Goal: Task Accomplishment & Management: Use online tool/utility

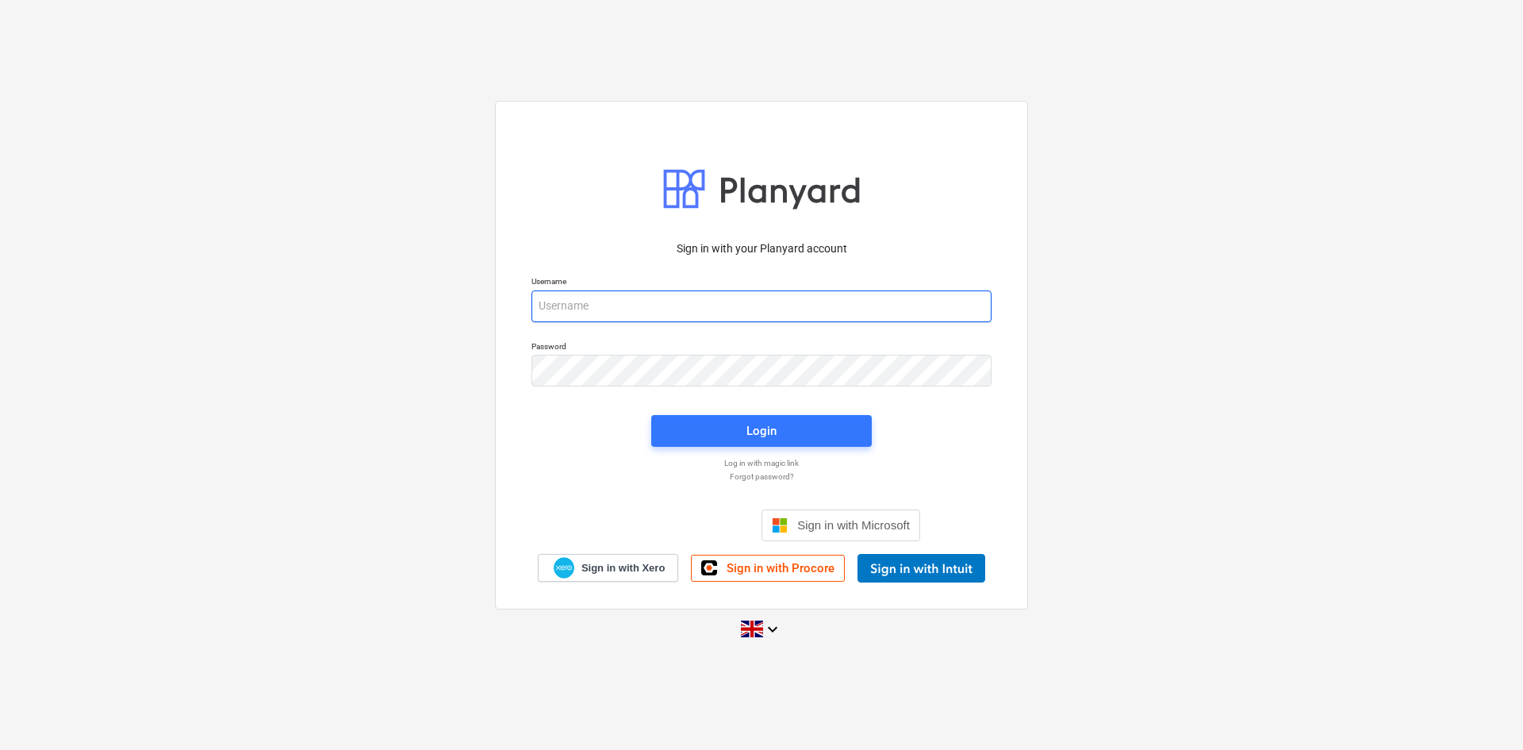
click at [574, 308] on input "email" at bounding box center [761, 306] width 460 height 32
type input "q5eNg%-198"
drag, startPoint x: 615, startPoint y: 306, endPoint x: 508, endPoint y: 302, distance: 107.2
click at [508, 302] on div "Sign in with your Planyard account Username q5eNg%-198 Password Login Log in wi…" at bounding box center [761, 355] width 533 height 508
drag, startPoint x: 616, startPoint y: 300, endPoint x: 504, endPoint y: 299, distance: 111.9
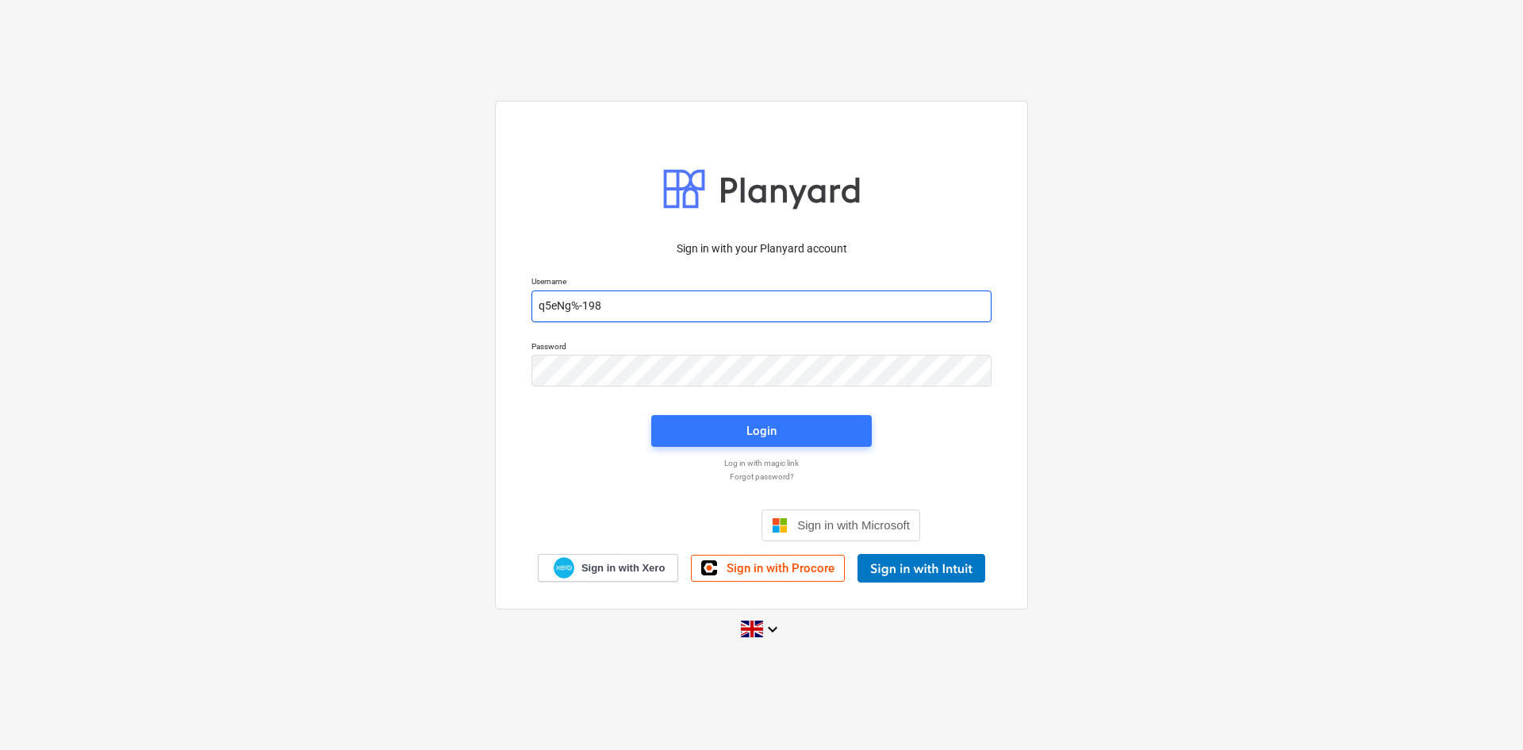
click at [504, 299] on div "Sign in with your Planyard account Username q5eNg%-198 Password Login Log in wi…" at bounding box center [761, 355] width 533 height 508
type input "[EMAIL_ADDRESS][DOMAIN_NAME]"
click at [733, 420] on span "Login" at bounding box center [761, 430] width 182 height 21
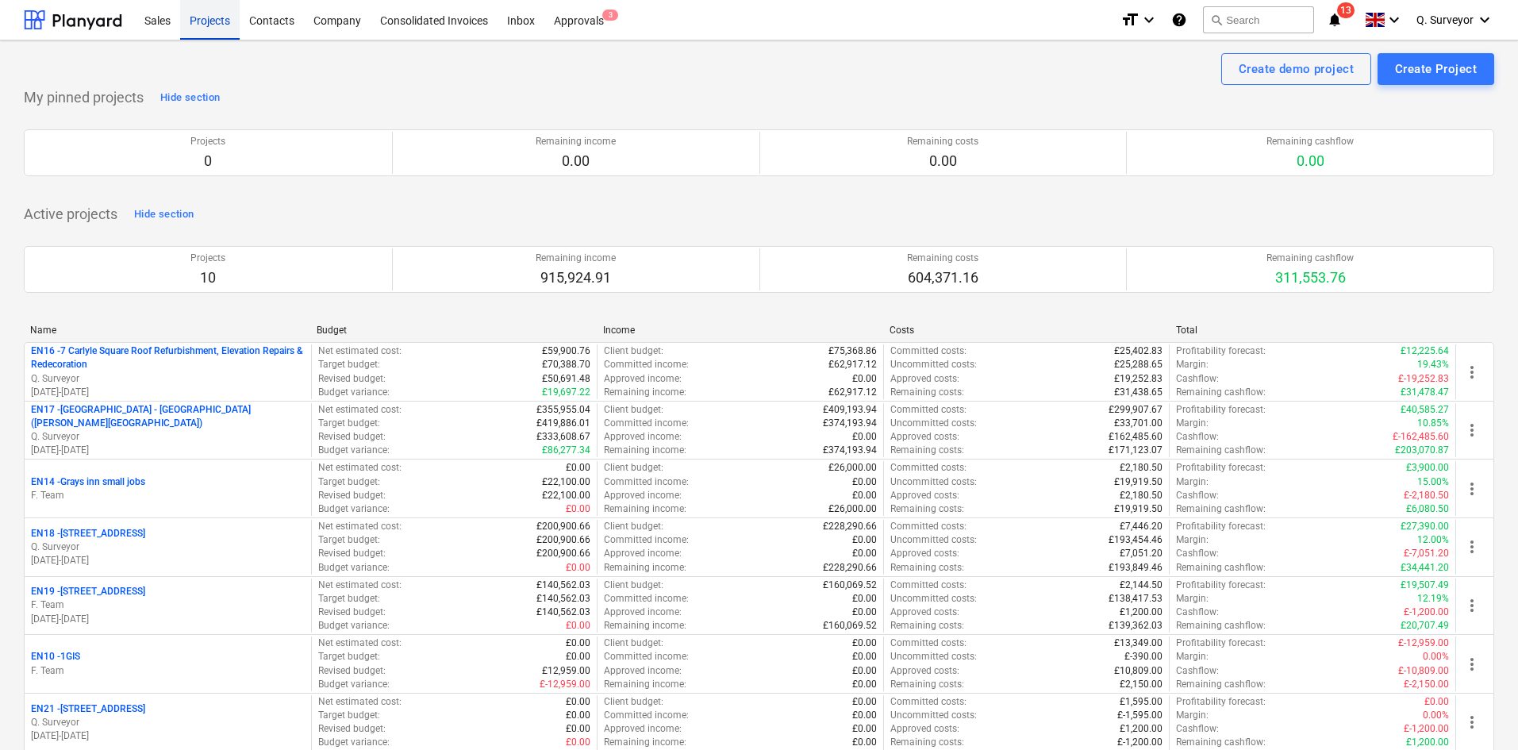
click at [213, 21] on div "Projects" at bounding box center [209, 19] width 59 height 40
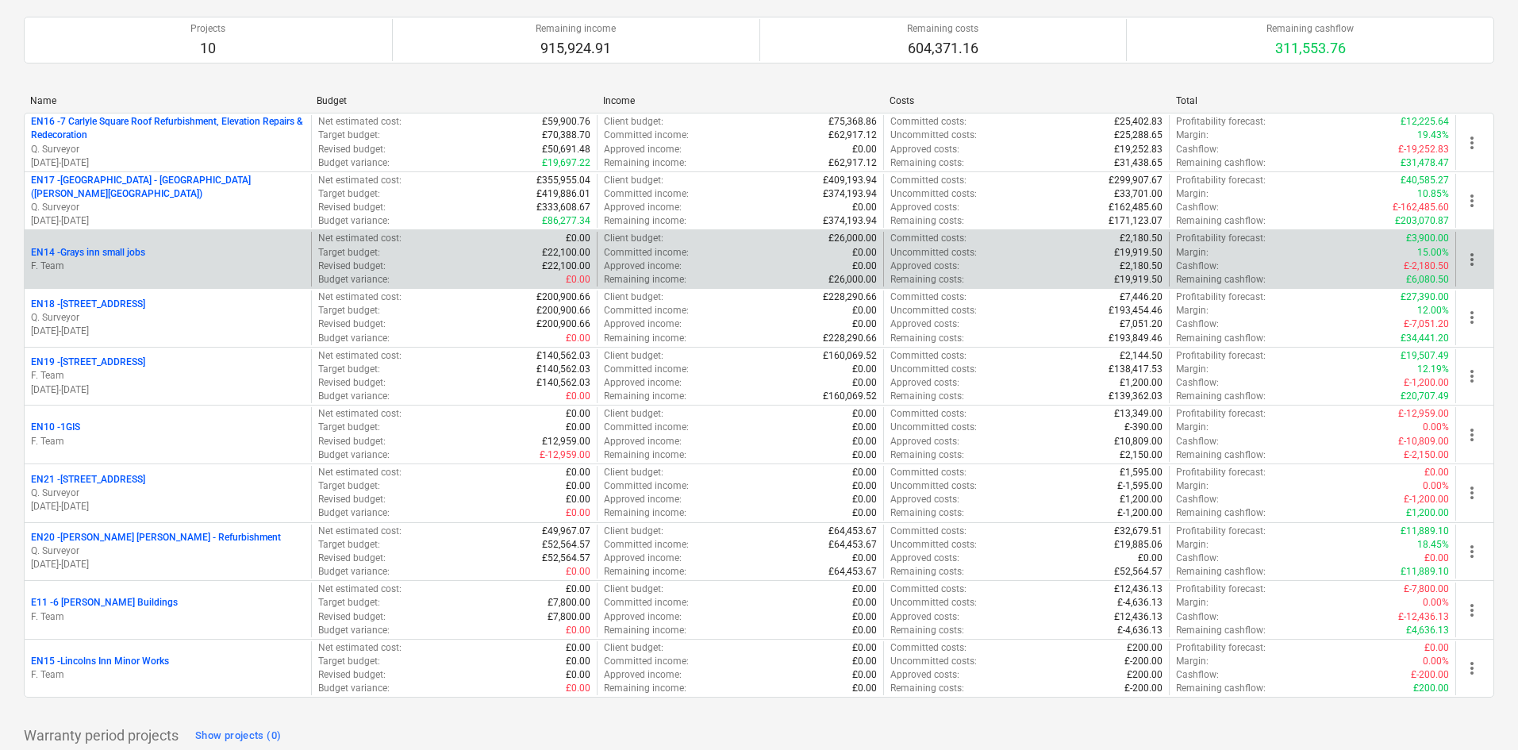
scroll to position [238, 0]
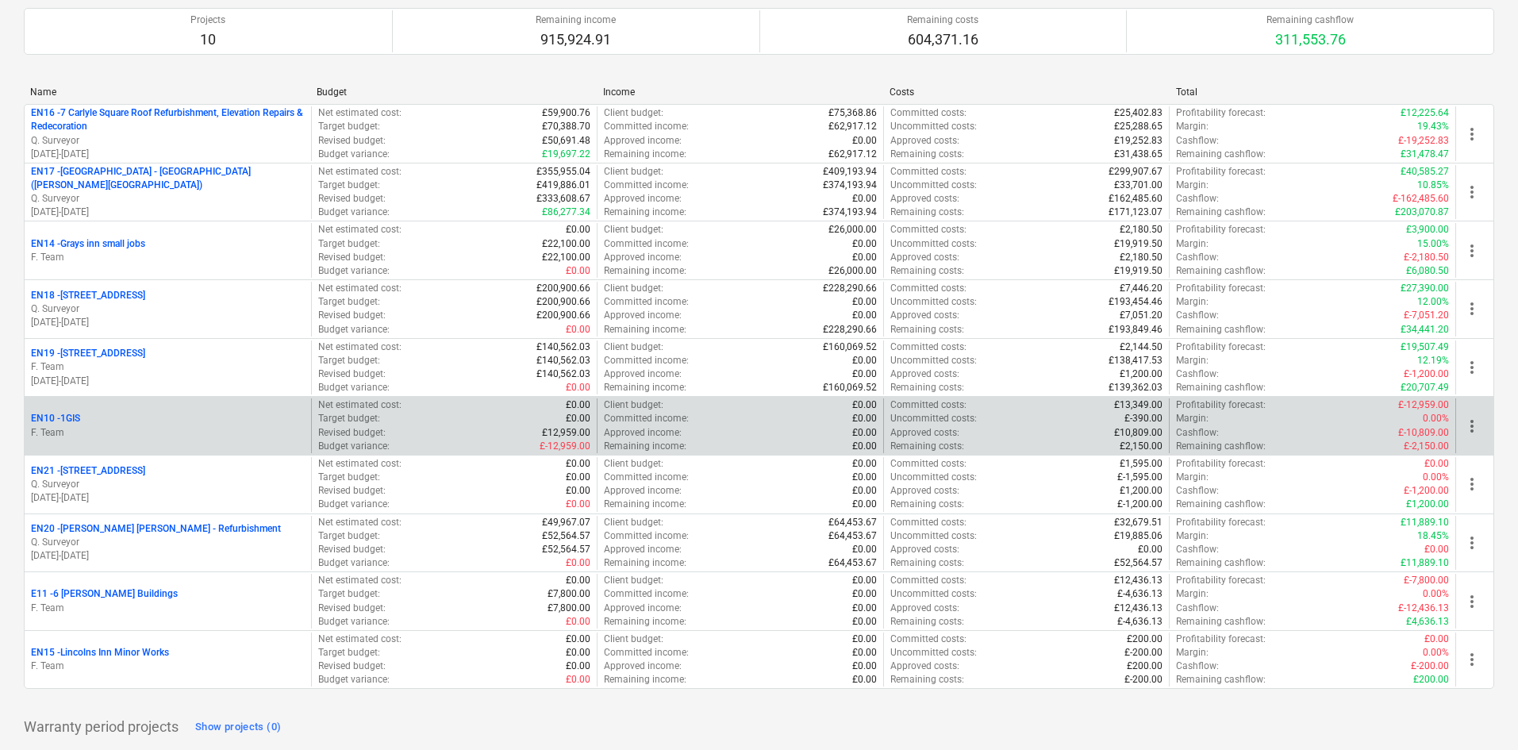
click at [148, 421] on div "EN10 - 1GIS" at bounding box center [168, 418] width 274 height 13
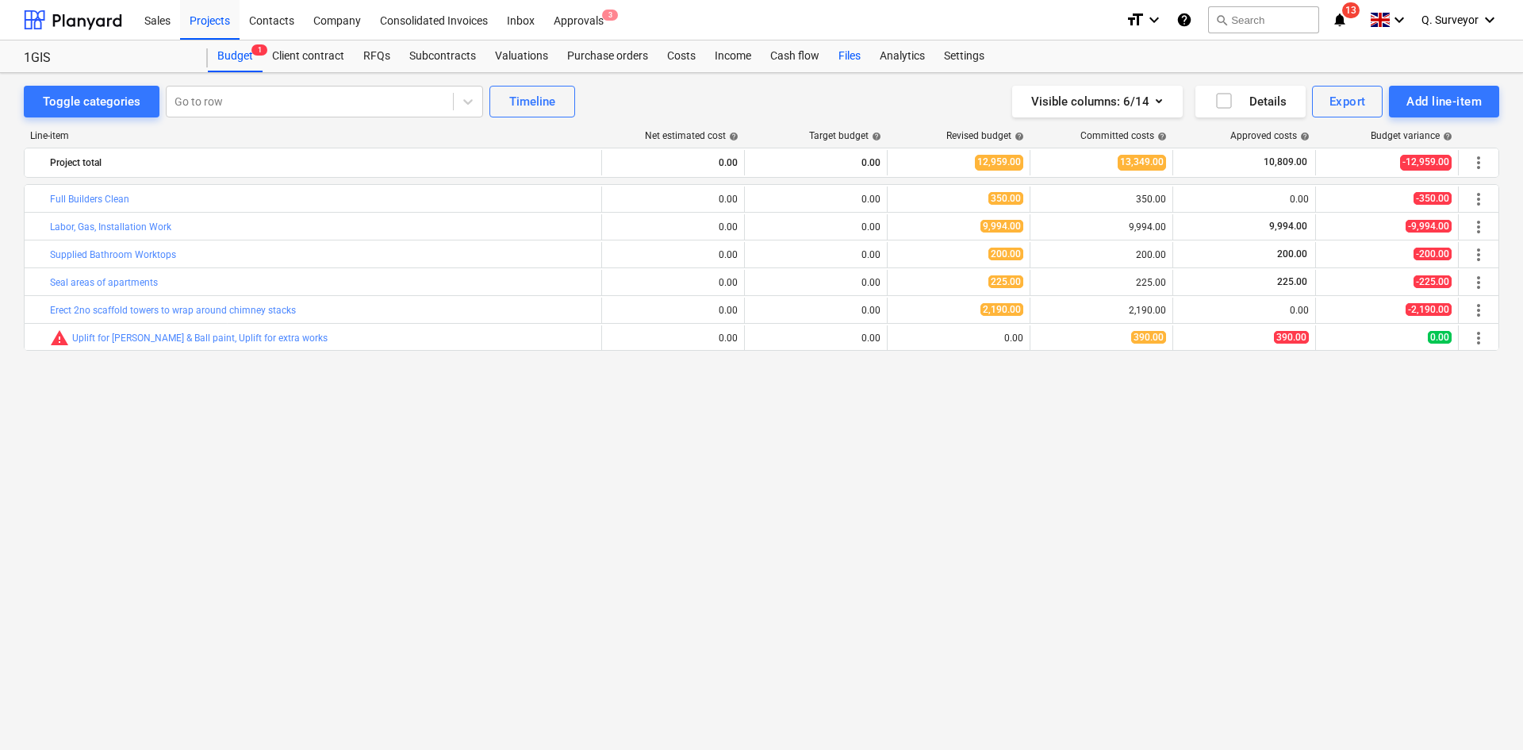
click at [849, 63] on div "Files" at bounding box center [849, 56] width 41 height 32
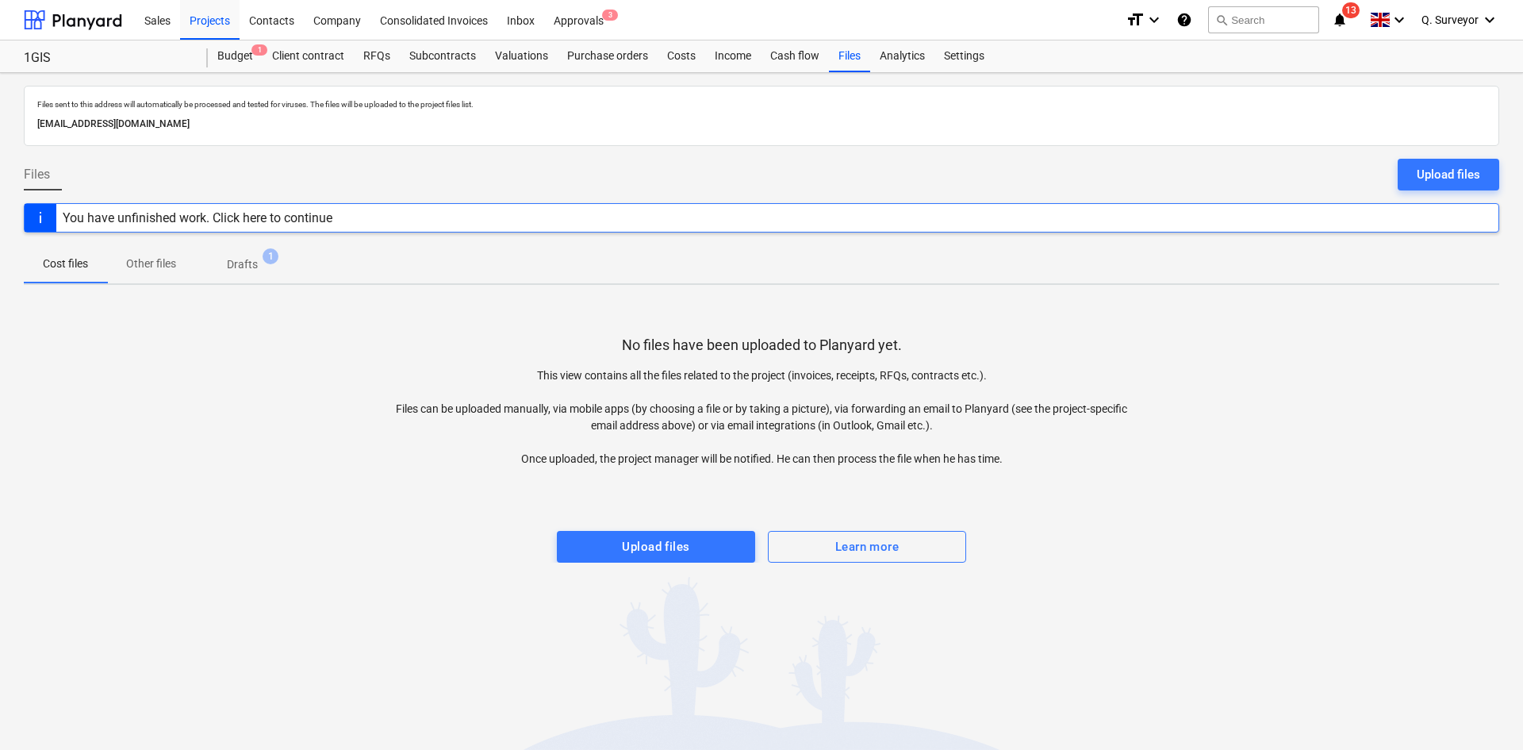
drag, startPoint x: 337, startPoint y: 121, endPoint x: 16, endPoint y: 117, distance: 321.3
click at [16, 117] on div "Files sent to this address will automatically be processed and tested for virus…" at bounding box center [761, 411] width 1523 height 677
copy p "[EMAIL_ADDRESS][DOMAIN_NAME]"
